Goal: Task Accomplishment & Management: Use online tool/utility

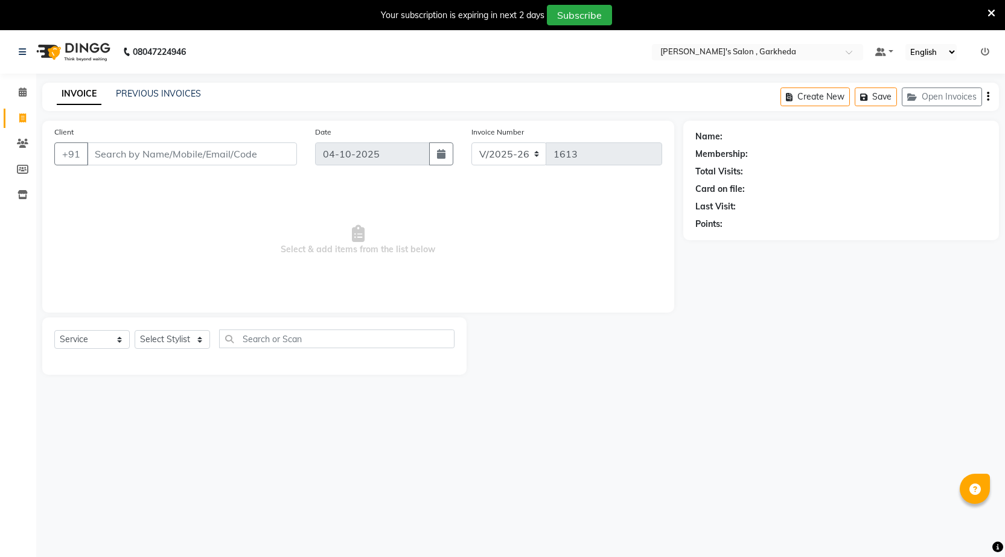
select select "7062"
select select "service"
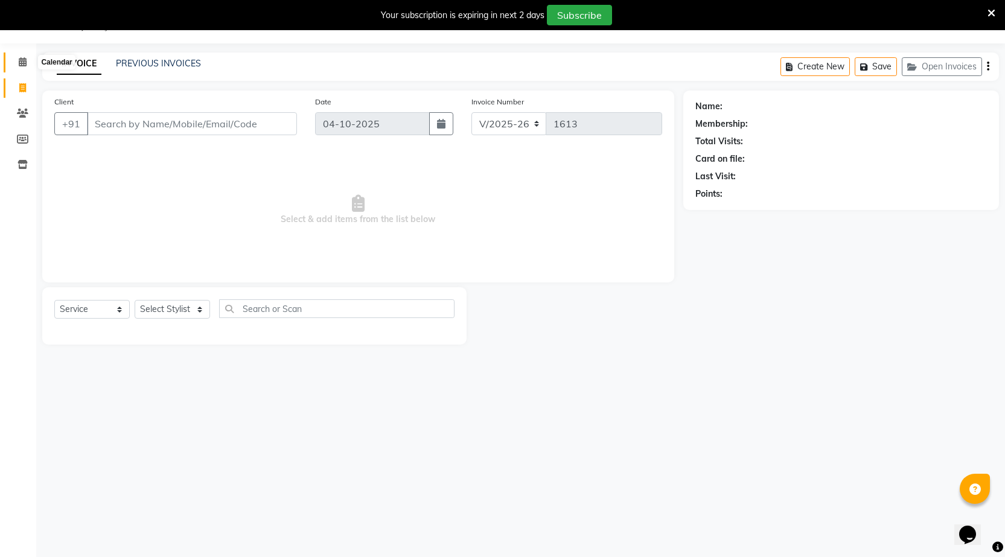
click at [22, 65] on icon at bounding box center [23, 61] width 8 height 9
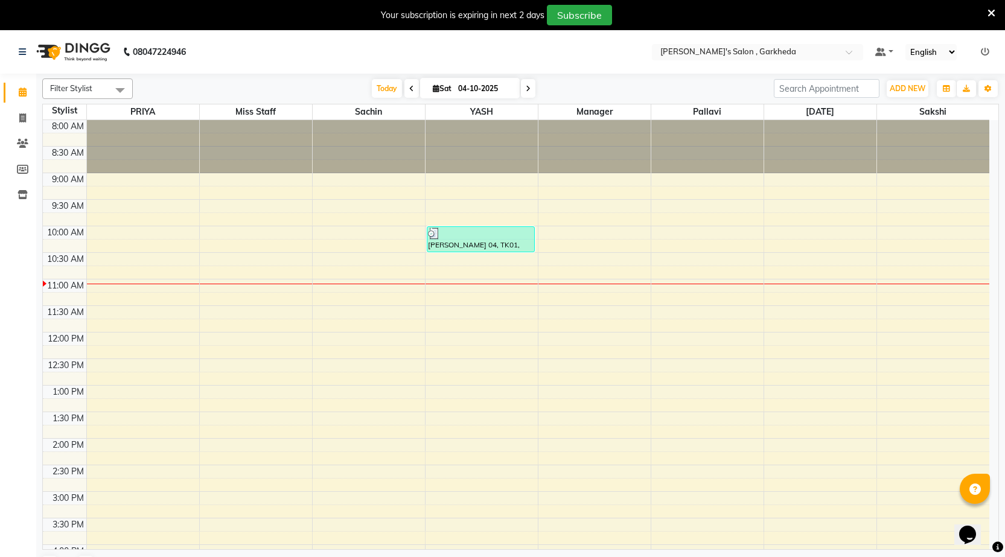
click at [409, 89] on icon at bounding box center [411, 88] width 5 height 7
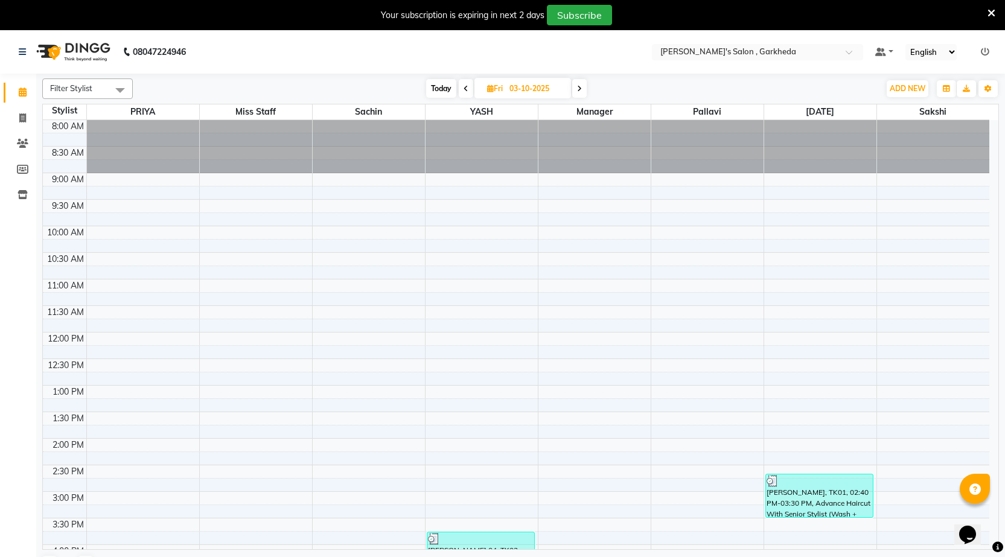
click at [464, 86] on icon at bounding box center [465, 88] width 5 height 7
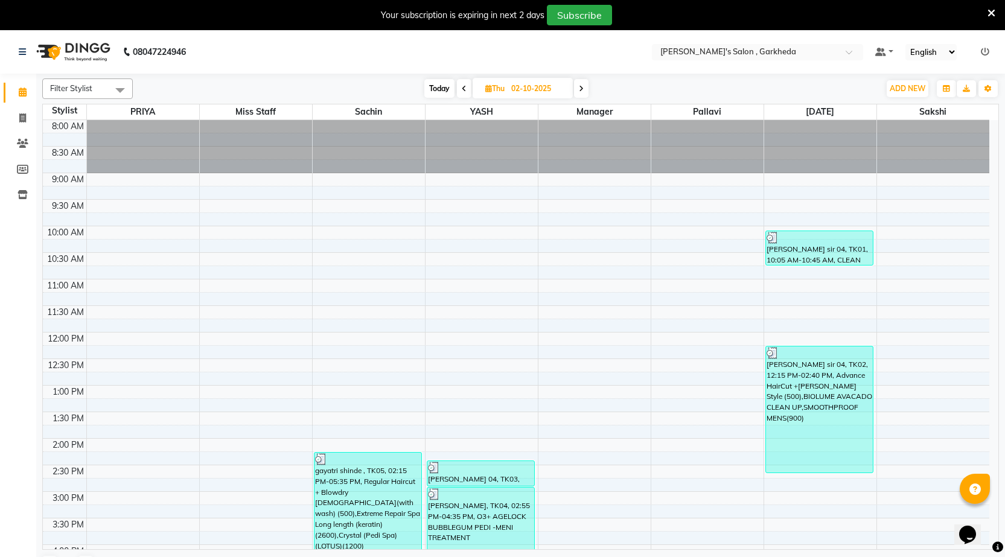
click at [584, 91] on span at bounding box center [581, 88] width 14 height 19
type input "03-10-2025"
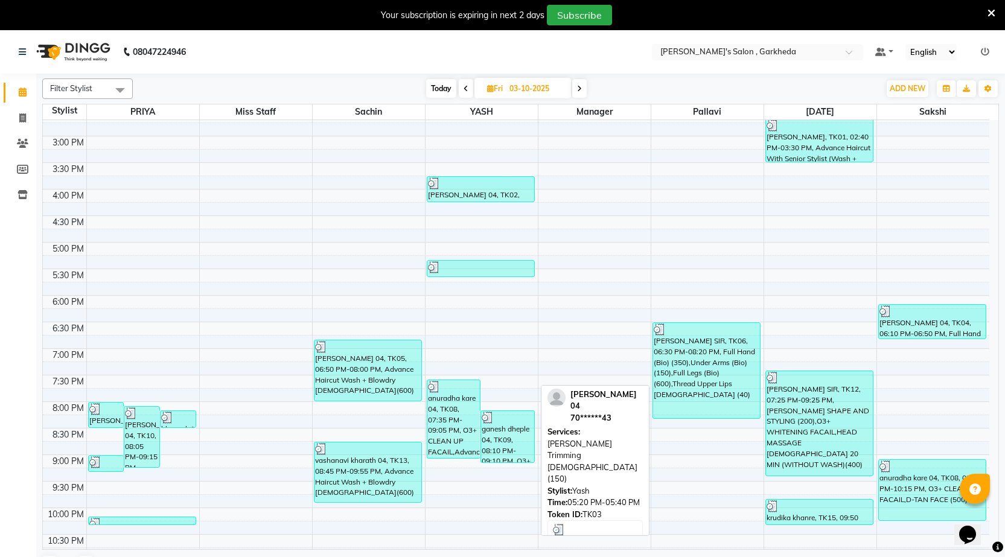
scroll to position [362, 0]
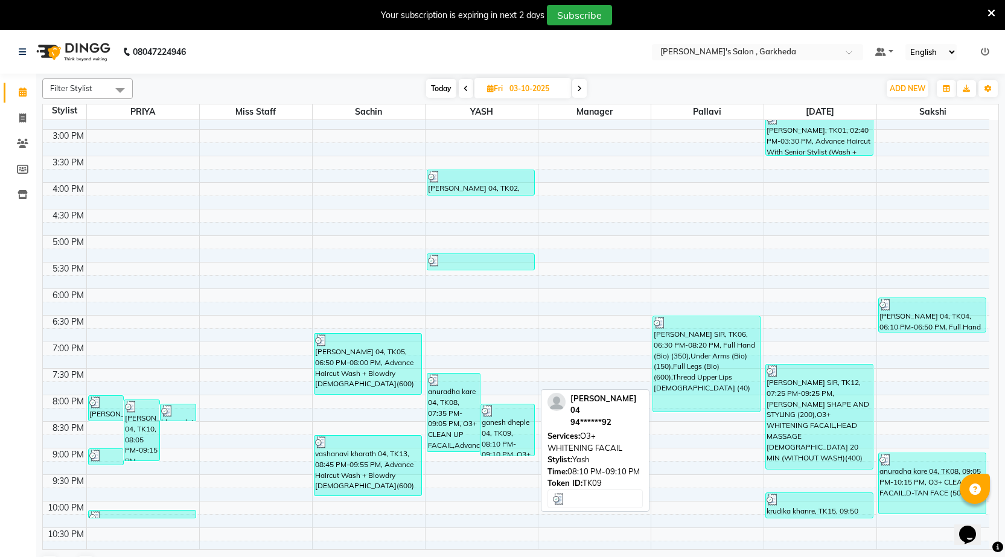
click at [517, 432] on div "ganesh dheple 04, TK09, 08:10 PM-09:10 PM, O3+ WHITENING FACAIL" at bounding box center [507, 429] width 53 height 51
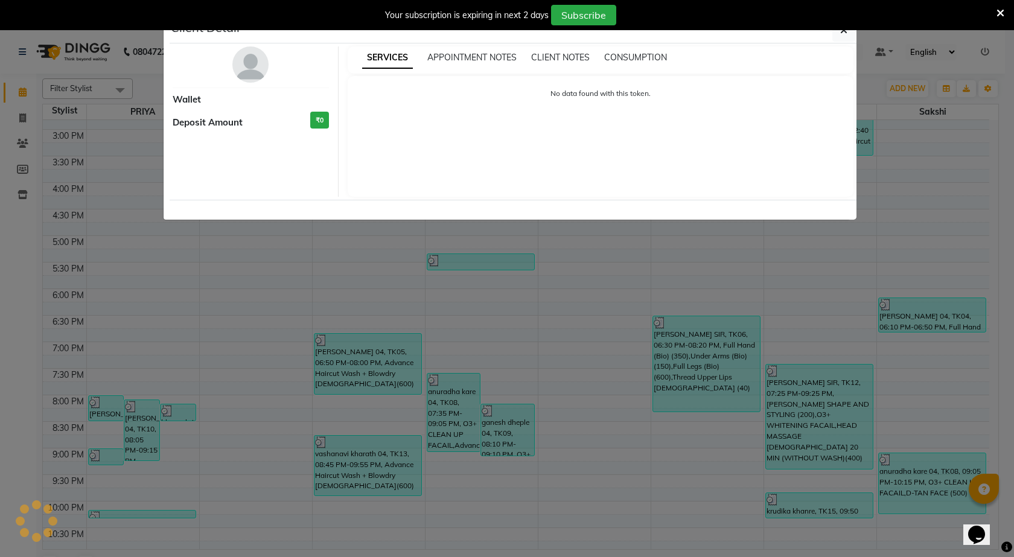
select select "3"
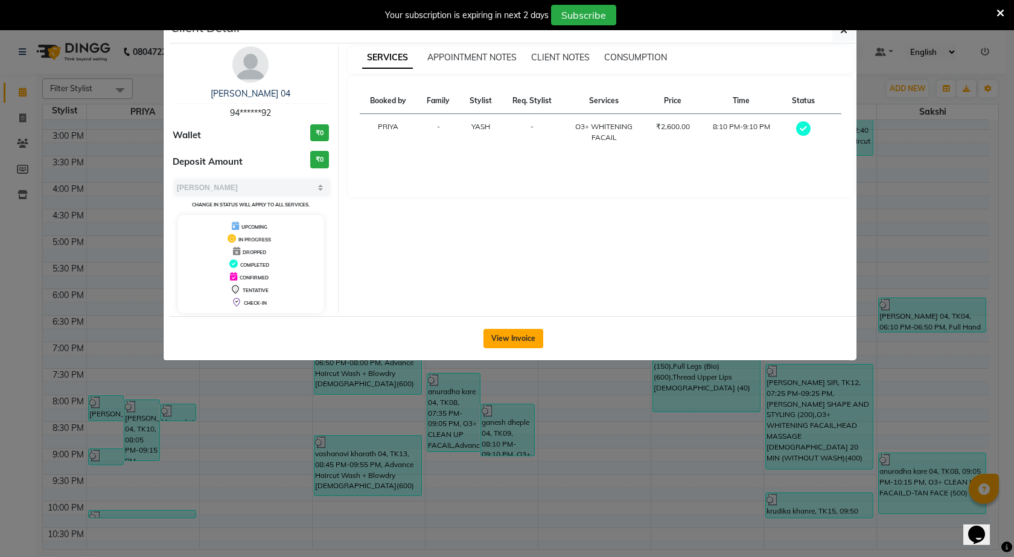
click at [535, 339] on button "View Invoice" at bounding box center [513, 338] width 60 height 19
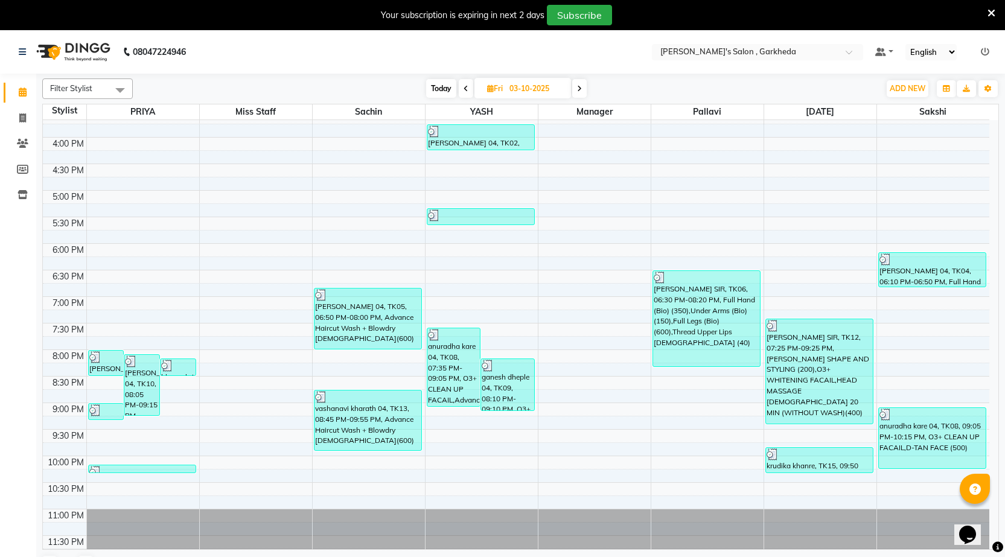
scroll to position [420, 0]
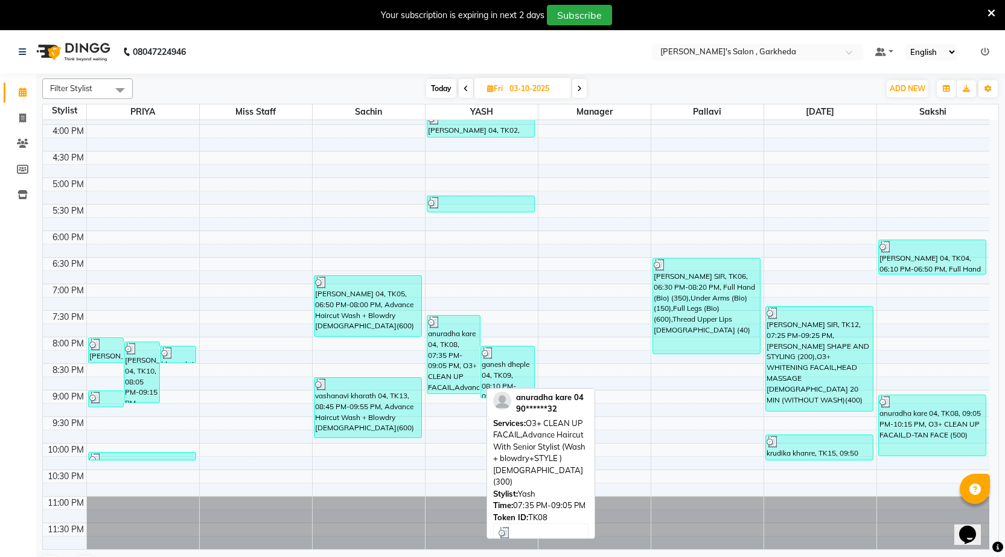
click at [452, 384] on div "anuradha kare 04, TK08, 07:35 PM-09:05 PM, O3+ CLEAN UP FACAIL,Advance Haircut …" at bounding box center [453, 355] width 53 height 78
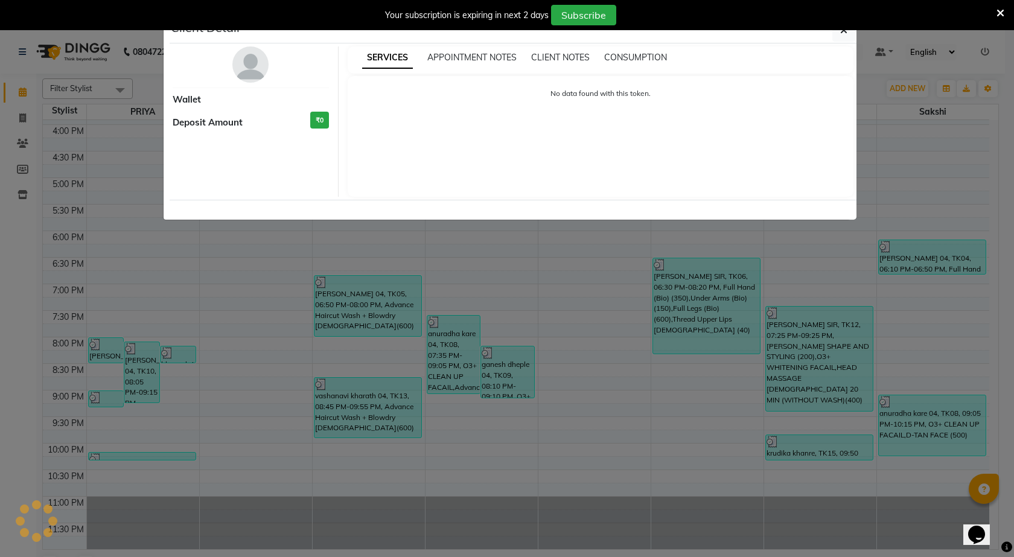
select select "3"
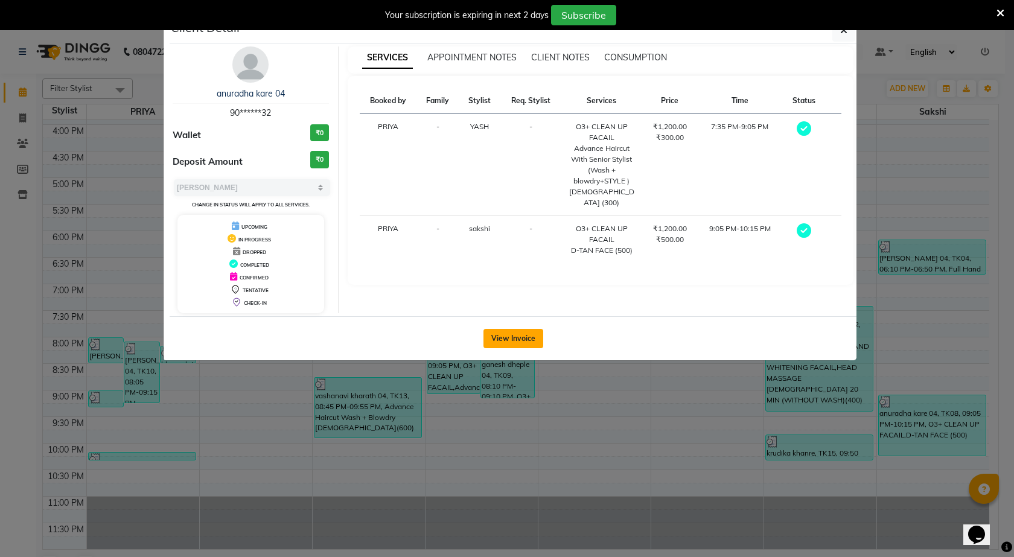
click at [492, 334] on button "View Invoice" at bounding box center [513, 338] width 60 height 19
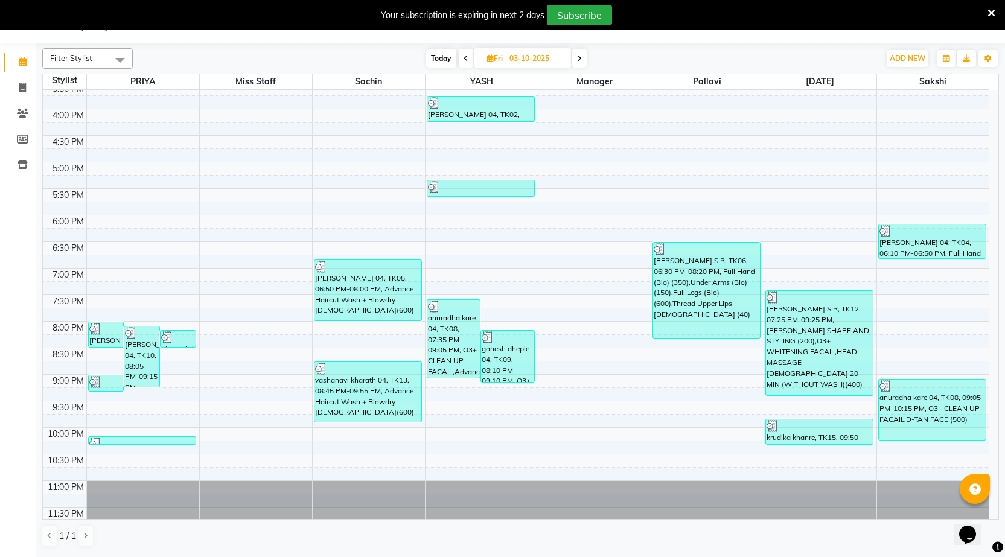
scroll to position [420, 0]
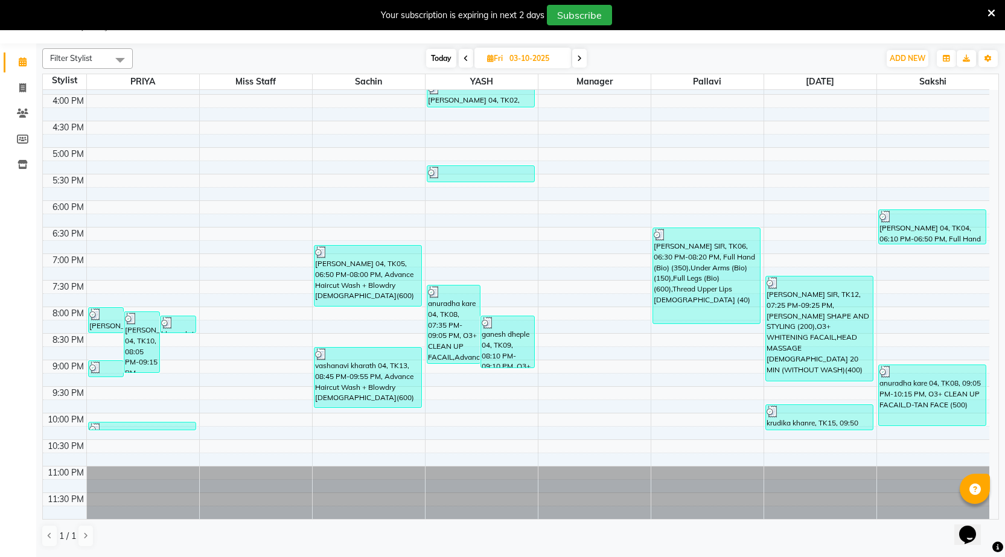
click at [581, 55] on icon at bounding box center [579, 58] width 5 height 7
type input "04-10-2025"
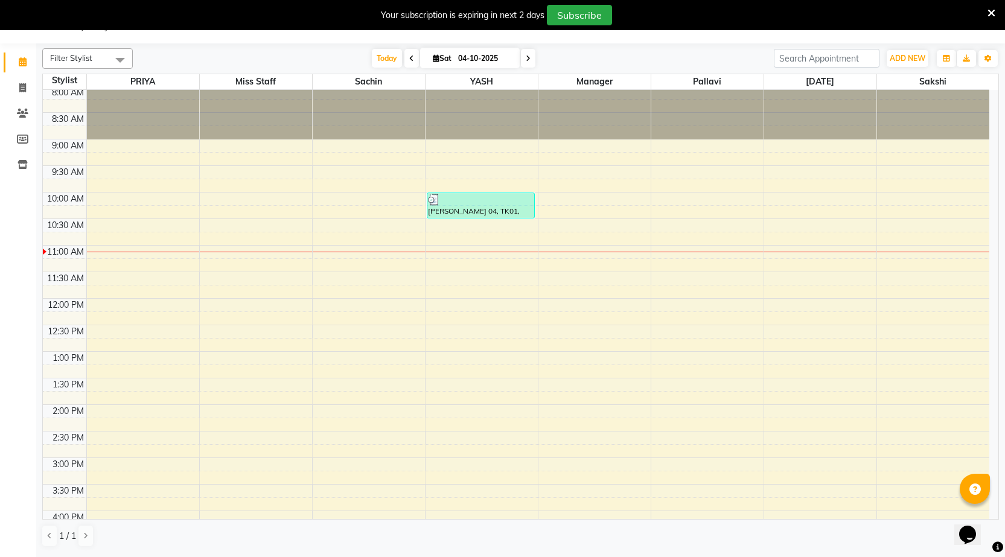
scroll to position [0, 0]
